Goal: Navigation & Orientation: Find specific page/section

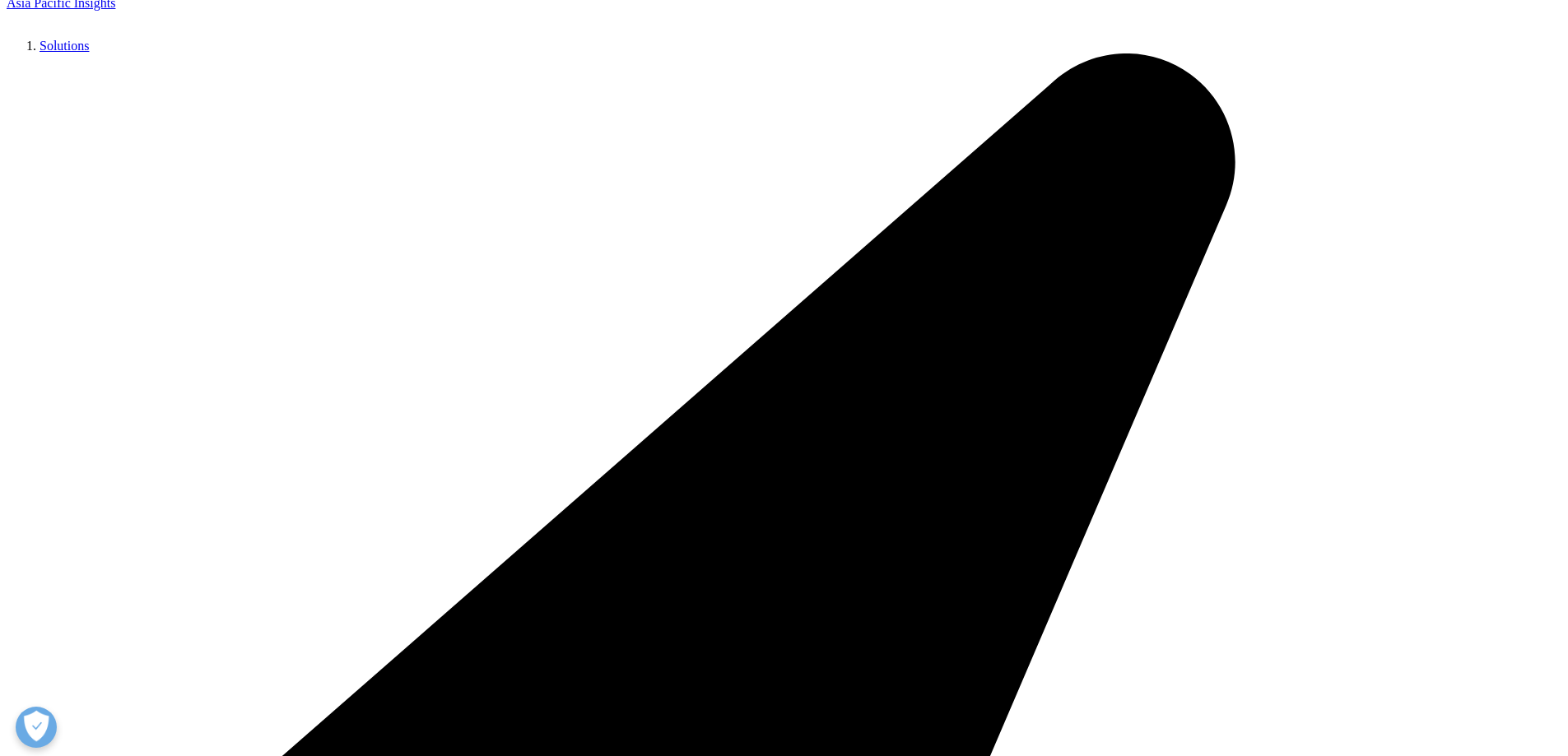
click at [1158, 557] on link "Terms of Use" at bounding box center [1178, 565] width 82 height 18
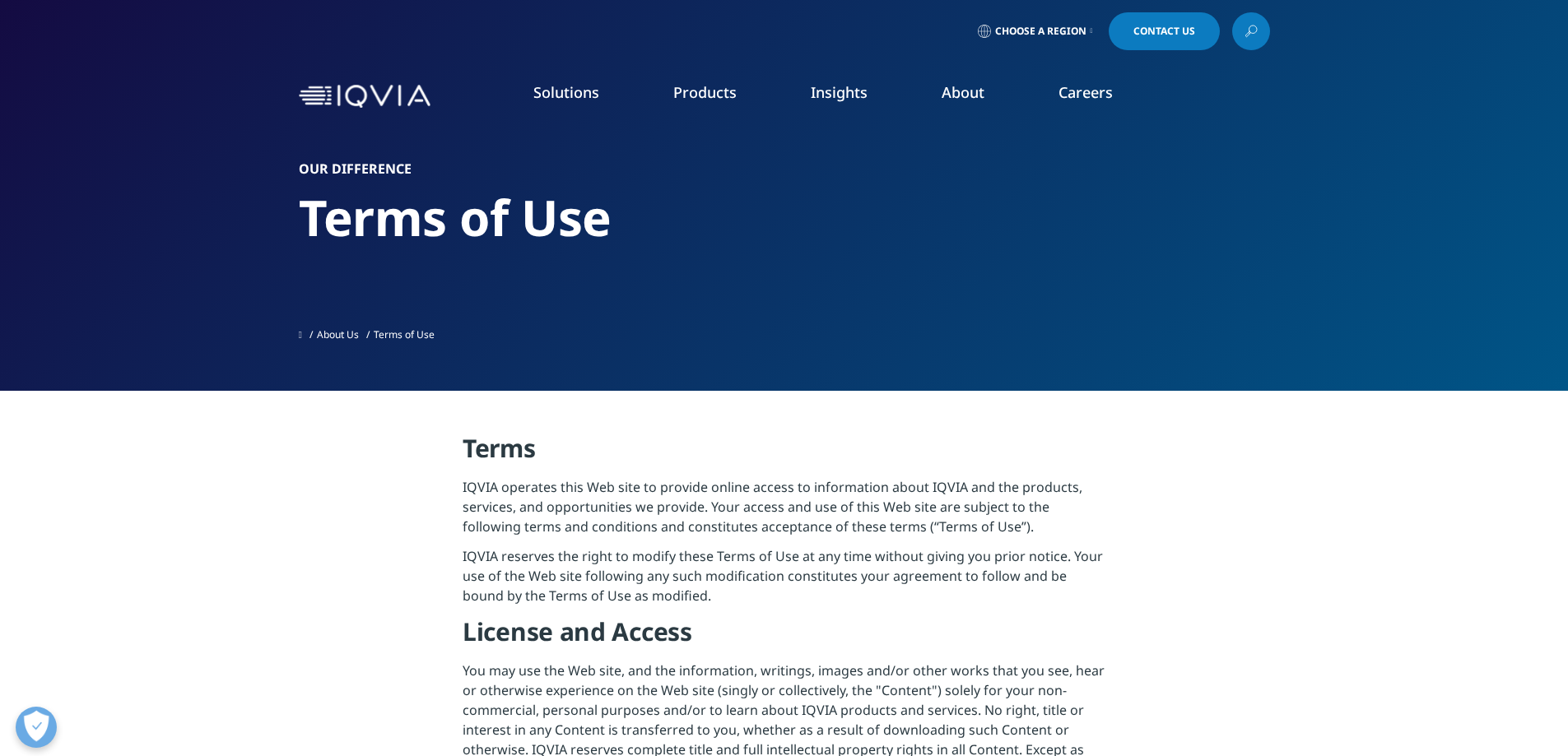
click at [1172, 35] on span "Contact Us" at bounding box center [1163, 31] width 61 height 9
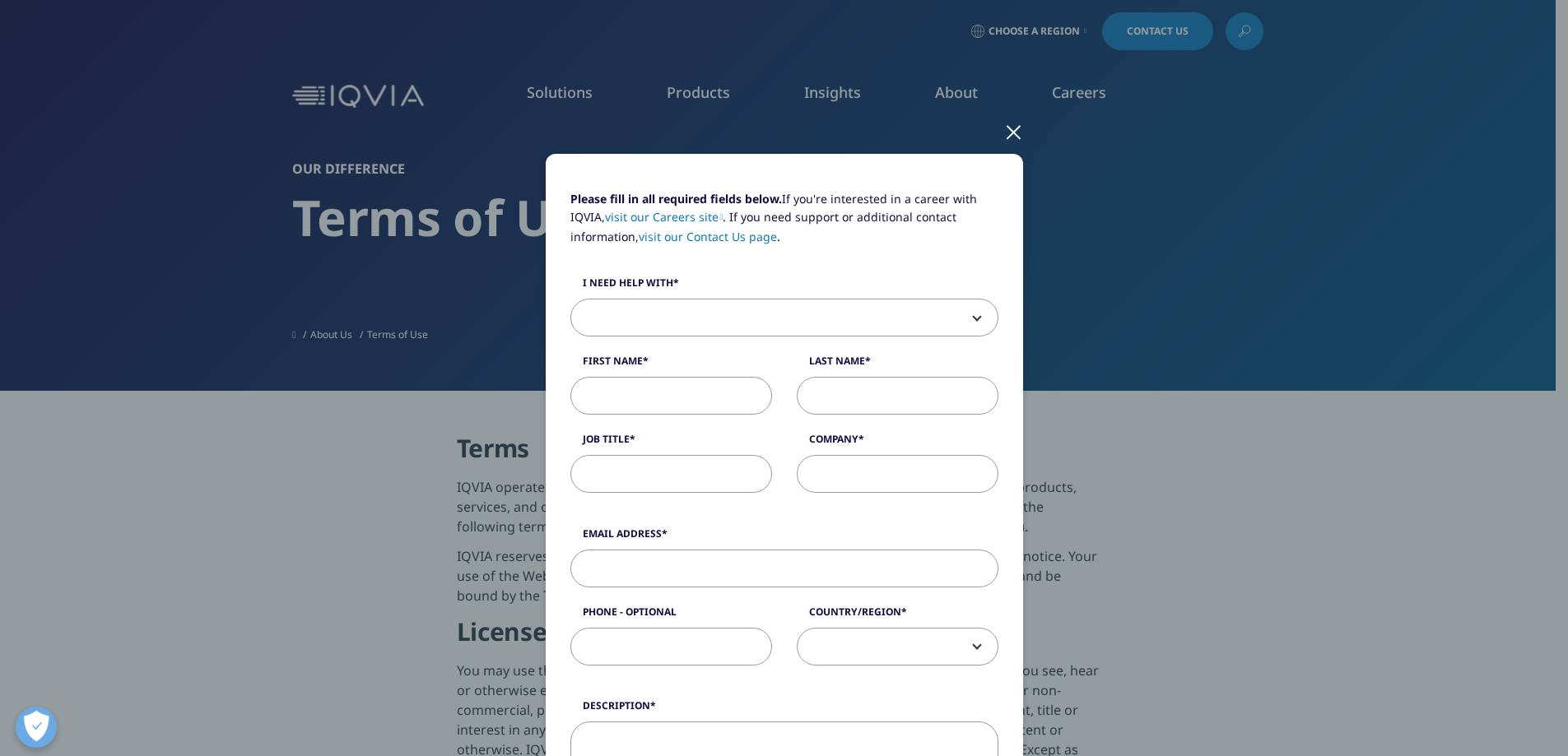
click at [1003, 128] on div at bounding box center [1013, 131] width 19 height 45
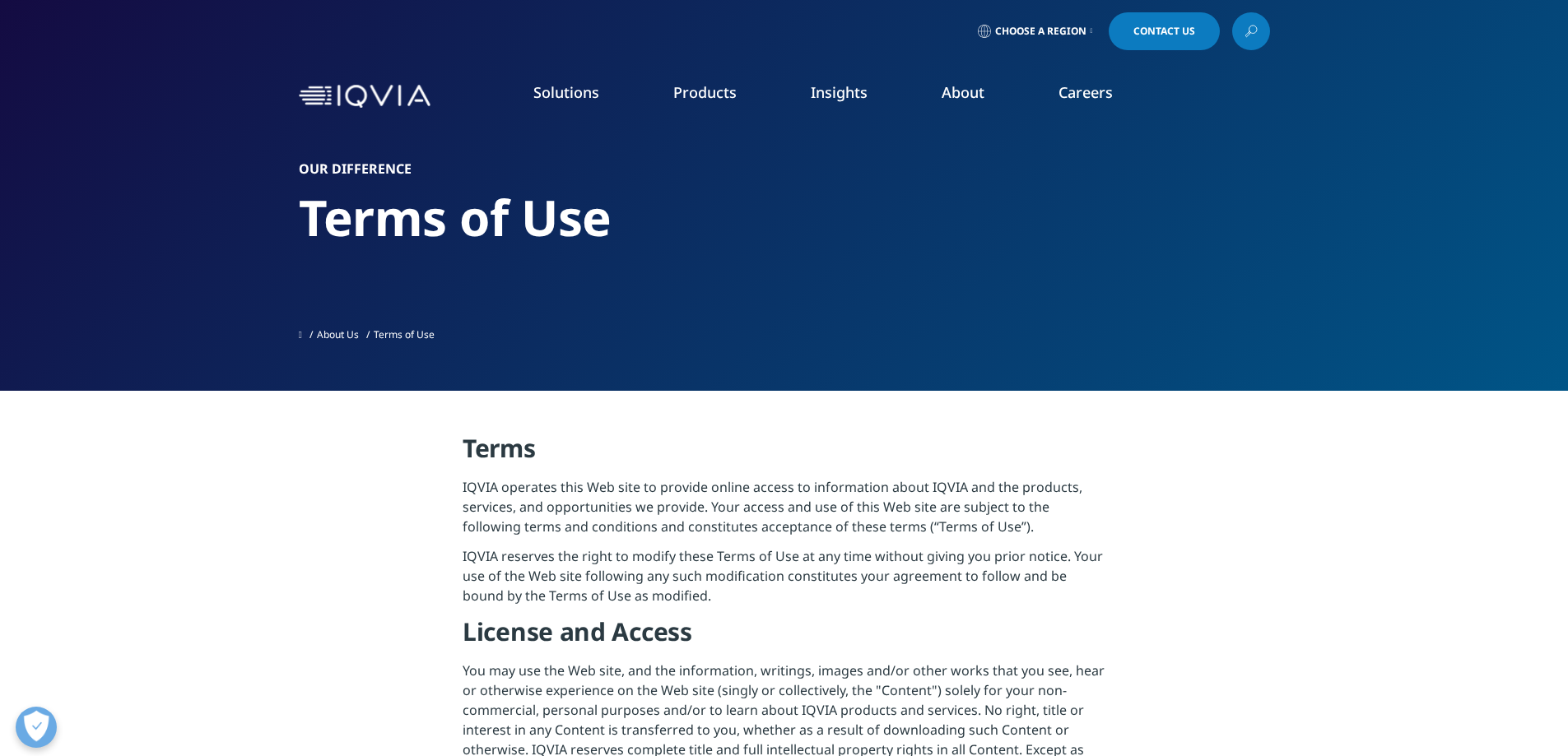
click at [964, 92] on link "About" at bounding box center [962, 92] width 42 height 20
click at [877, 349] on link "Our Locations" at bounding box center [1005, 345] width 375 height 18
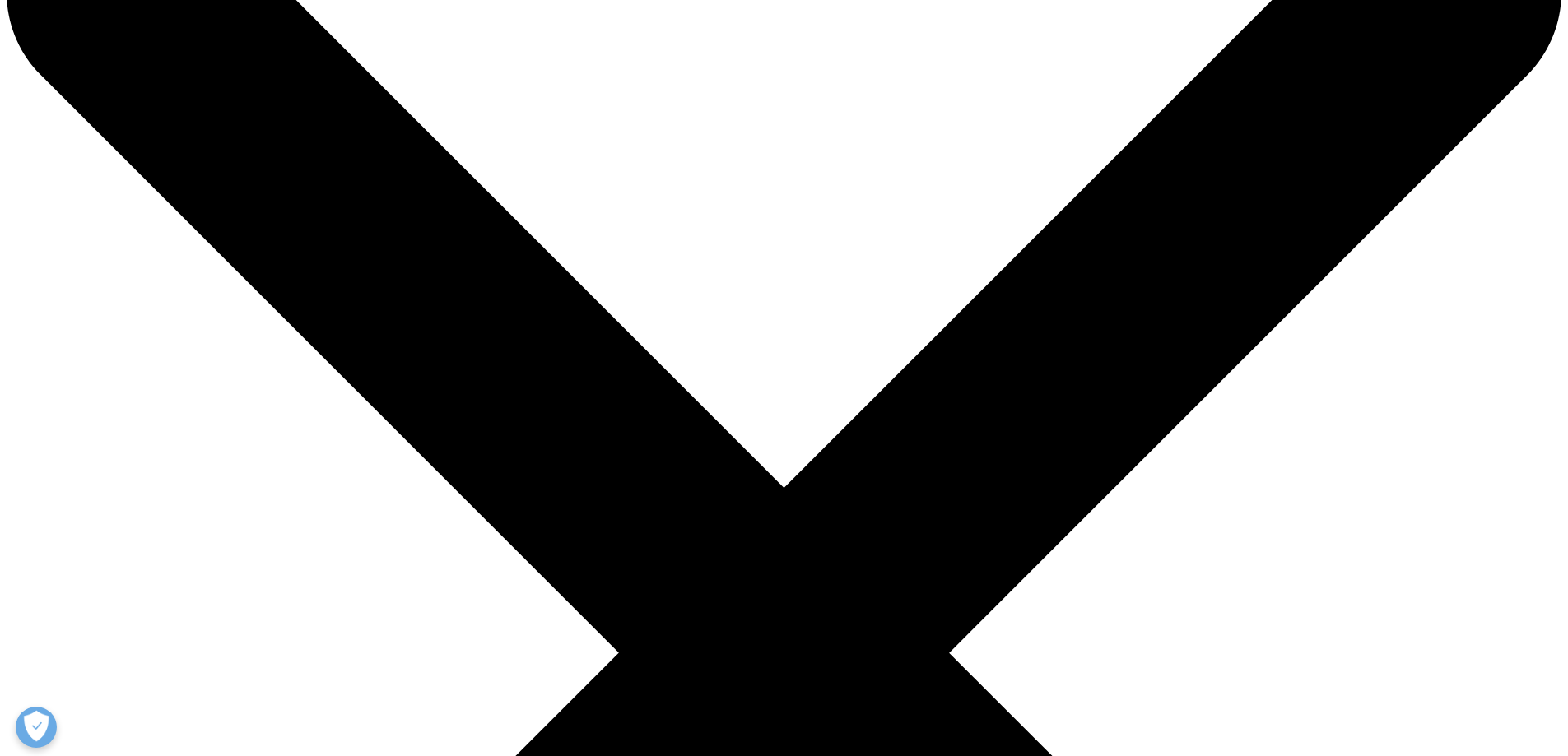
scroll to position [247, 0]
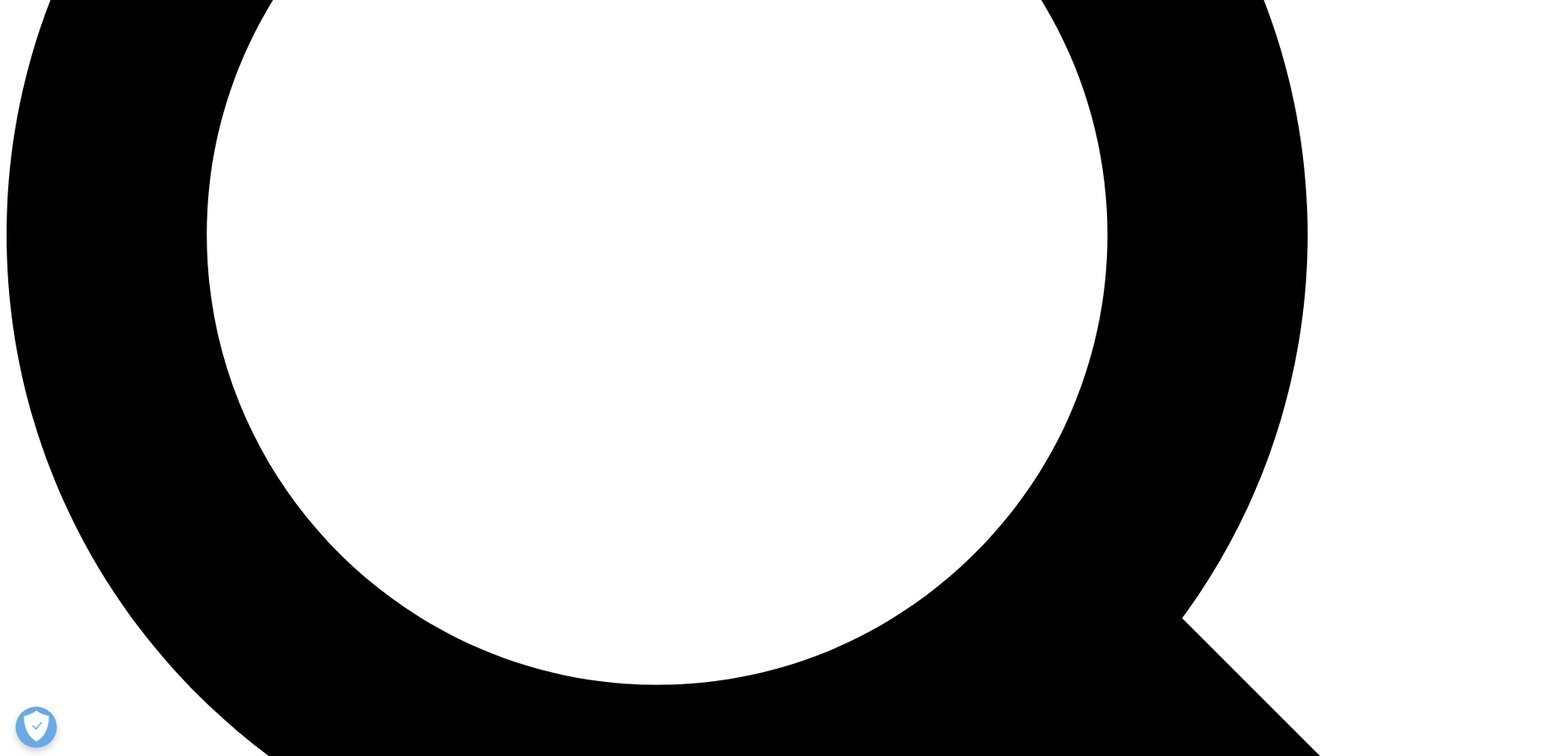
scroll to position [2004, 0]
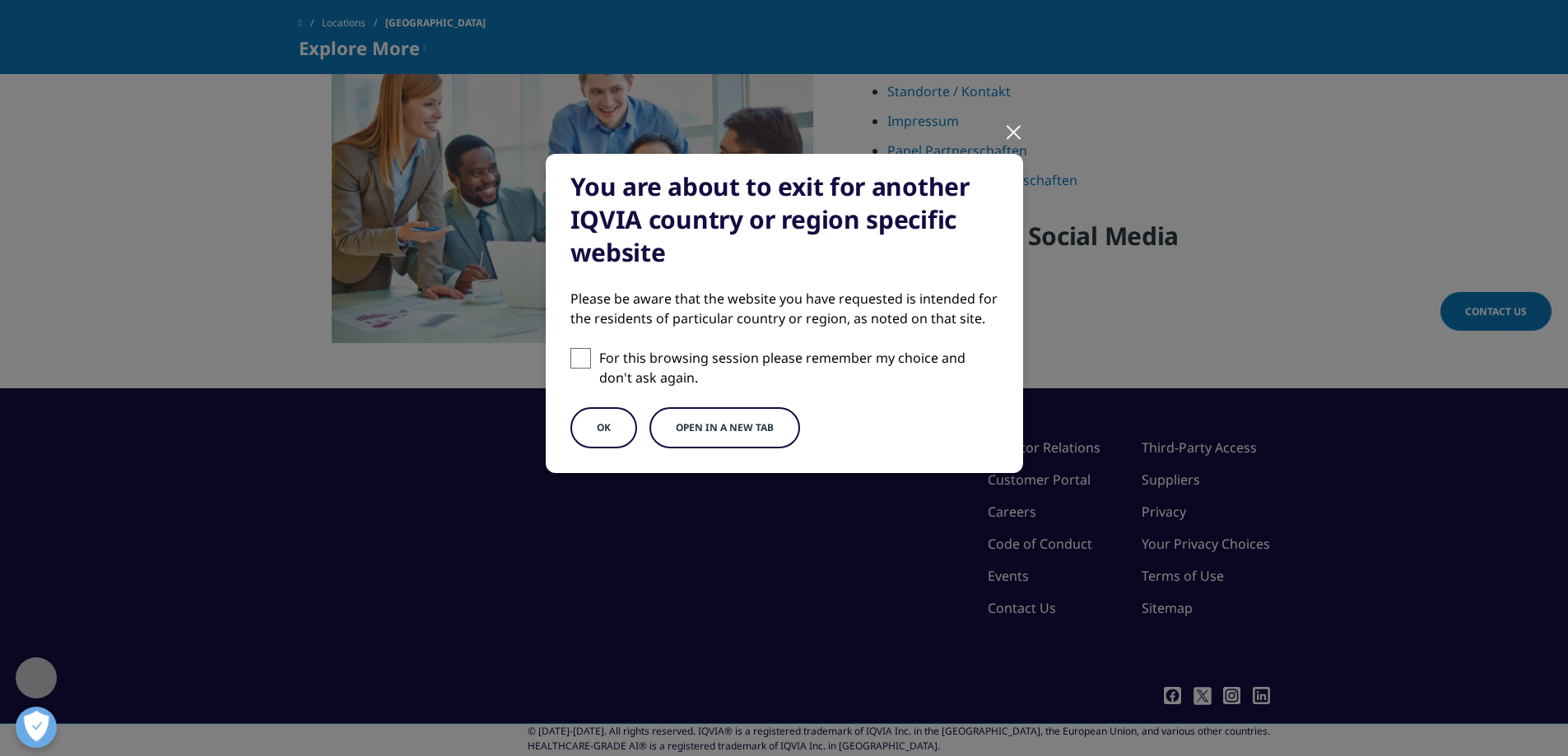
click at [609, 430] on button "OK" at bounding box center [603, 428] width 67 height 42
